Goal: Navigation & Orientation: Find specific page/section

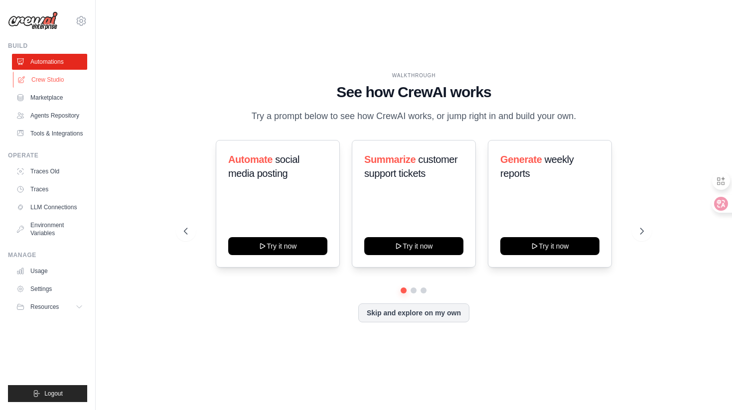
click at [63, 87] on link "Crew Studio" at bounding box center [50, 80] width 75 height 16
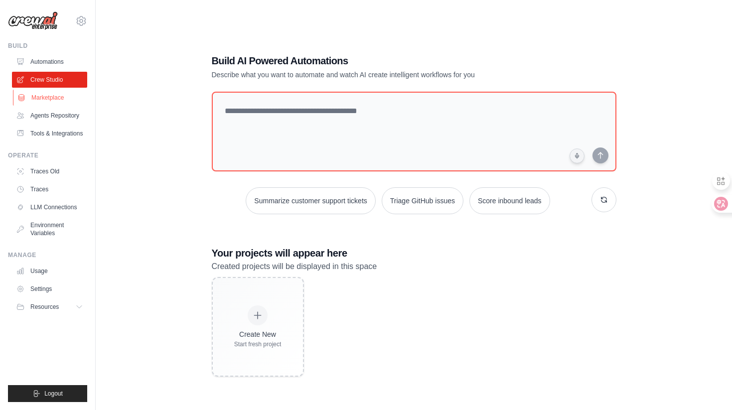
click at [59, 105] on link "Marketplace" at bounding box center [50, 98] width 75 height 16
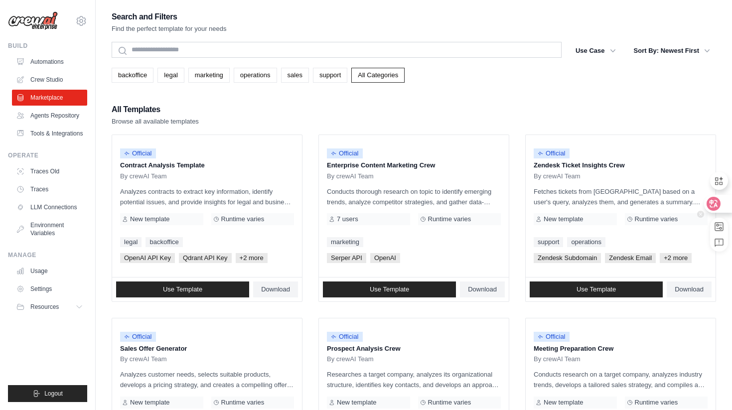
click at [708, 202] on icon at bounding box center [713, 204] width 10 height 10
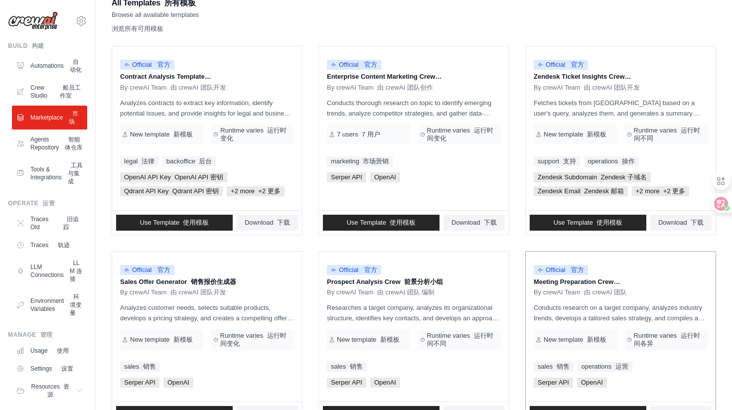
scroll to position [126, 0]
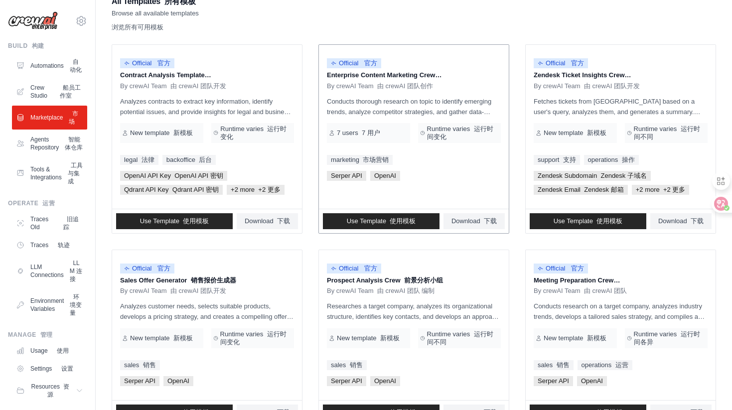
click at [402, 105] on p "Conducts thorough research on topic to identify emerging trends, analyze compet…" at bounding box center [414, 106] width 174 height 21
click at [12, 144] on li "Agents Repository 智能体仓库" at bounding box center [49, 144] width 75 height 24
click at [54, 150] on link "Agents Repository 智能体仓库" at bounding box center [50, 144] width 75 height 24
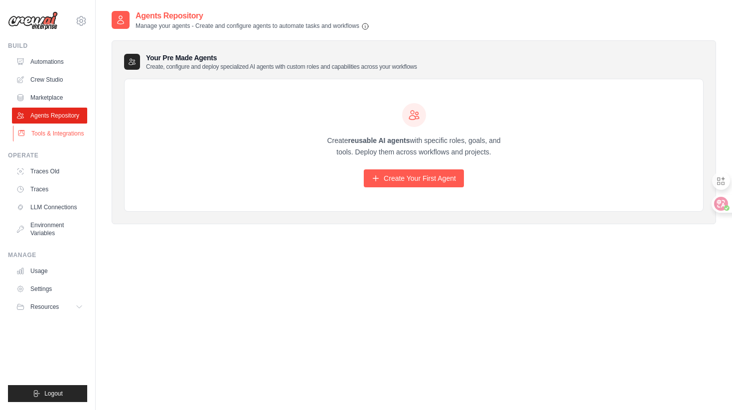
click at [46, 140] on link "Tools & Integrations" at bounding box center [50, 134] width 75 height 16
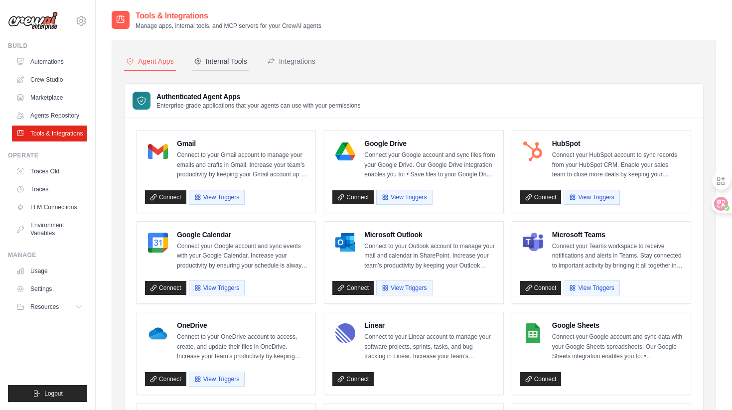
click at [214, 63] on div "Internal Tools" at bounding box center [220, 61] width 53 height 10
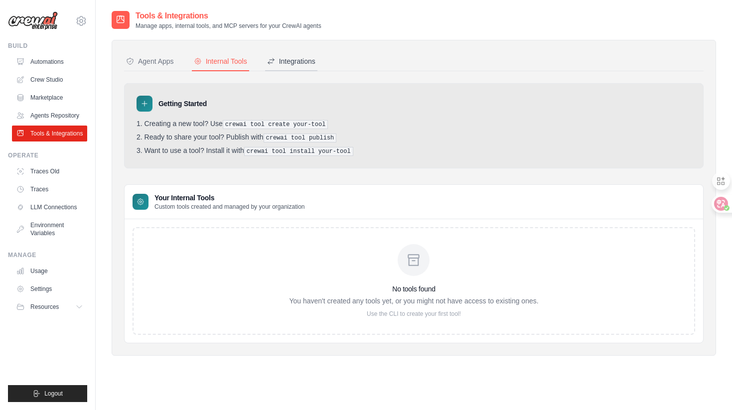
click at [299, 61] on div "Integrations" at bounding box center [291, 61] width 48 height 10
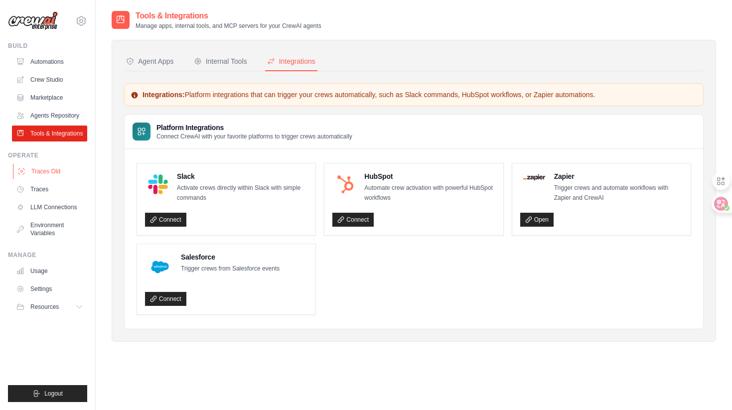
click at [67, 179] on link "Traces Old" at bounding box center [50, 171] width 75 height 16
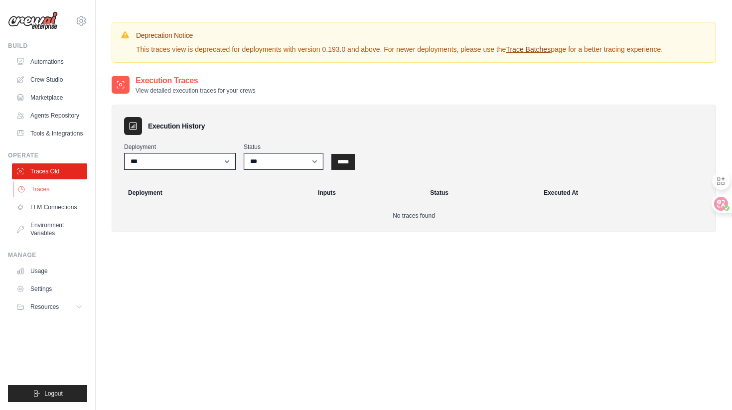
click at [57, 197] on link "Traces" at bounding box center [50, 189] width 75 height 16
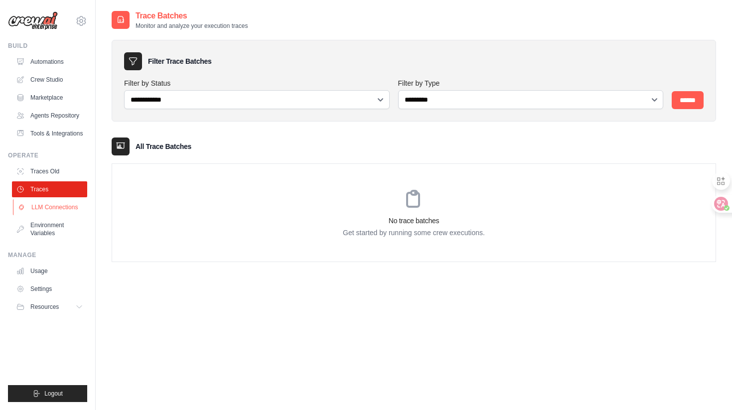
click at [63, 215] on link "LLM Connections" at bounding box center [50, 207] width 75 height 16
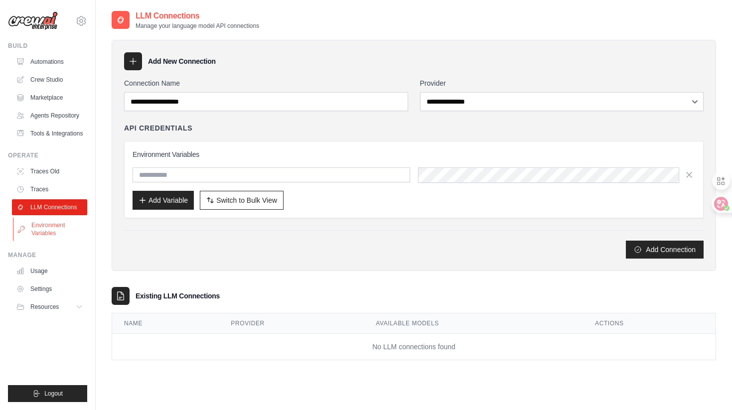
click at [61, 235] on link "Environment Variables" at bounding box center [50, 229] width 75 height 24
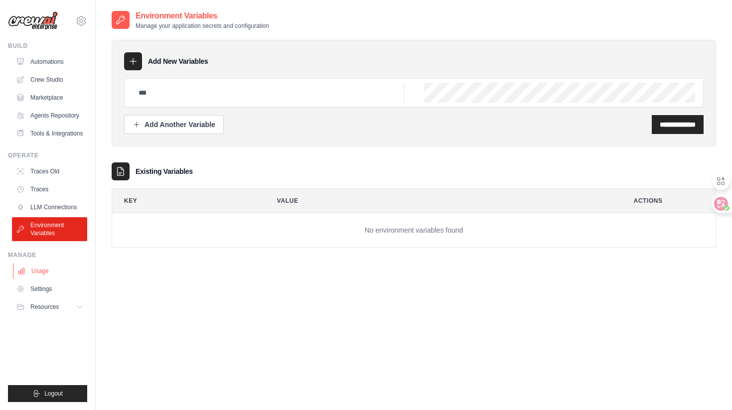
click at [56, 274] on link "Usage" at bounding box center [50, 271] width 75 height 16
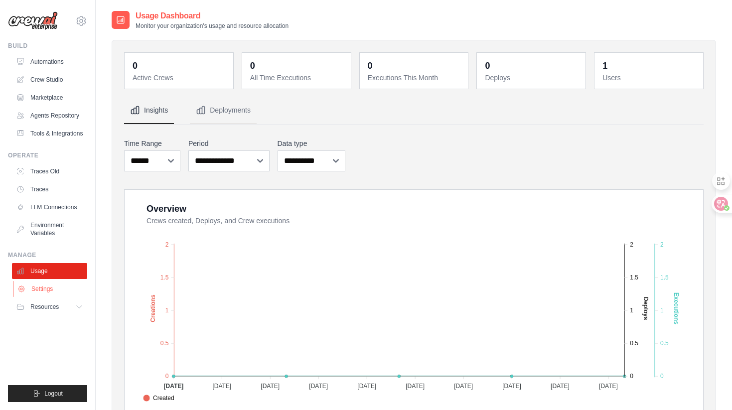
click at [56, 297] on link "Settings" at bounding box center [50, 289] width 75 height 16
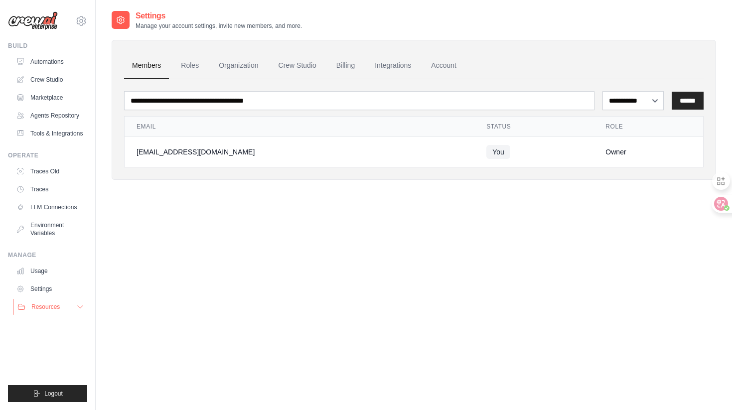
click at [44, 311] on span "Resources" at bounding box center [45, 307] width 28 height 8
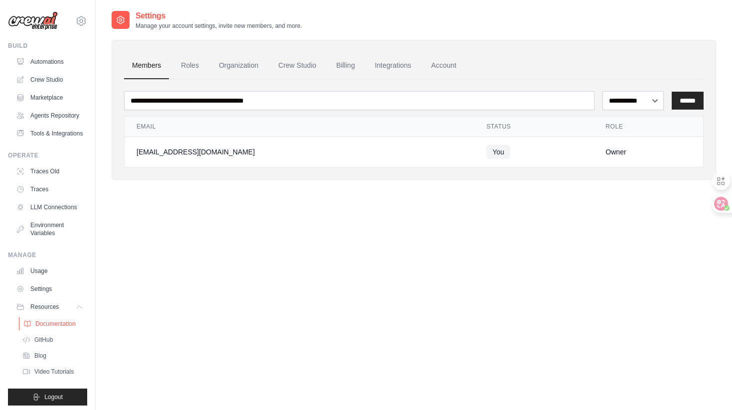
click at [51, 328] on span "Documentation" at bounding box center [55, 324] width 40 height 8
click at [49, 362] on link "Blog" at bounding box center [53, 356] width 69 height 14
click at [55, 379] on link "Video Tutorials" at bounding box center [53, 372] width 69 height 14
click at [233, 65] on link "Organization" at bounding box center [238, 65] width 55 height 27
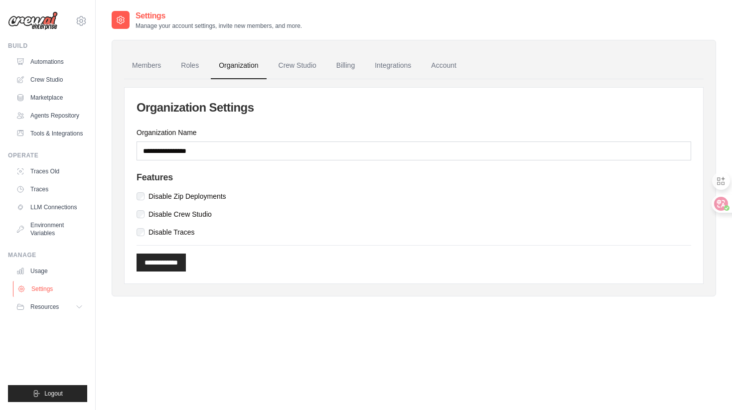
click at [46, 296] on link "Settings" at bounding box center [50, 289] width 75 height 16
click at [49, 311] on span "Resources" at bounding box center [45, 307] width 28 height 8
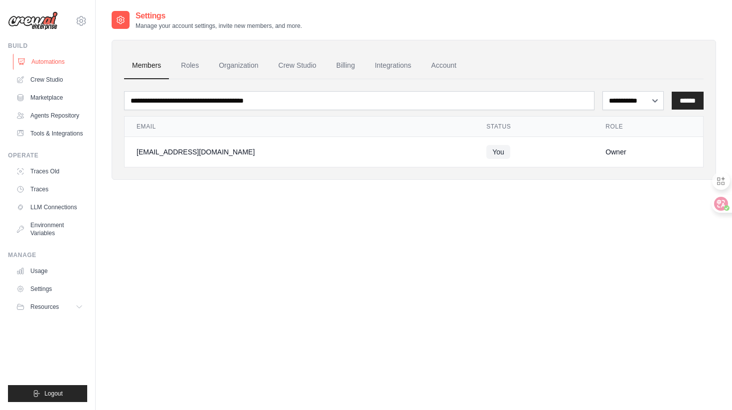
click at [52, 57] on link "Automations" at bounding box center [50, 62] width 75 height 16
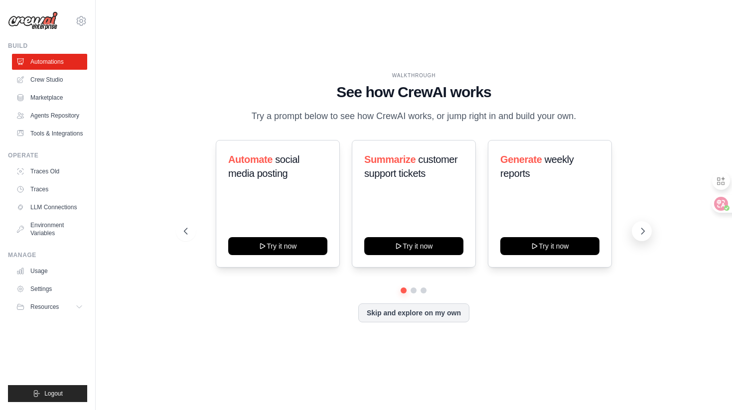
click at [646, 236] on icon at bounding box center [643, 231] width 10 height 10
